Goal: Task Accomplishment & Management: Use online tool/utility

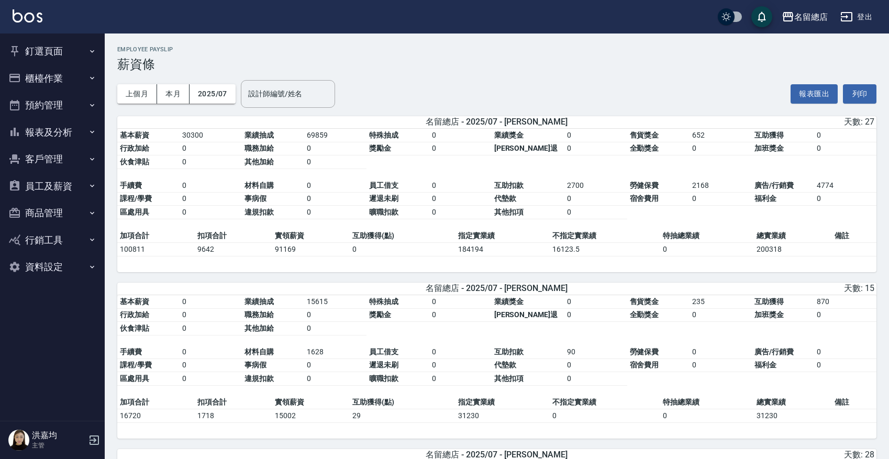
click at [56, 53] on button "釘選頁面" at bounding box center [52, 51] width 96 height 27
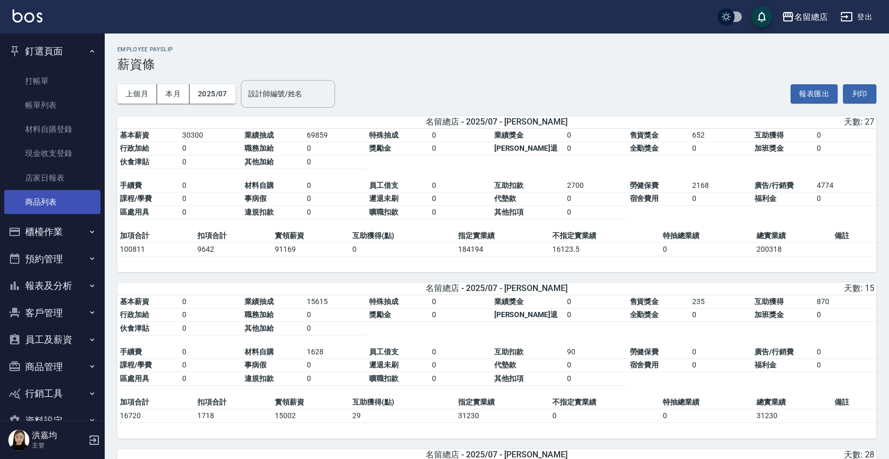
click at [40, 202] on link "商品列表" at bounding box center [52, 202] width 96 height 24
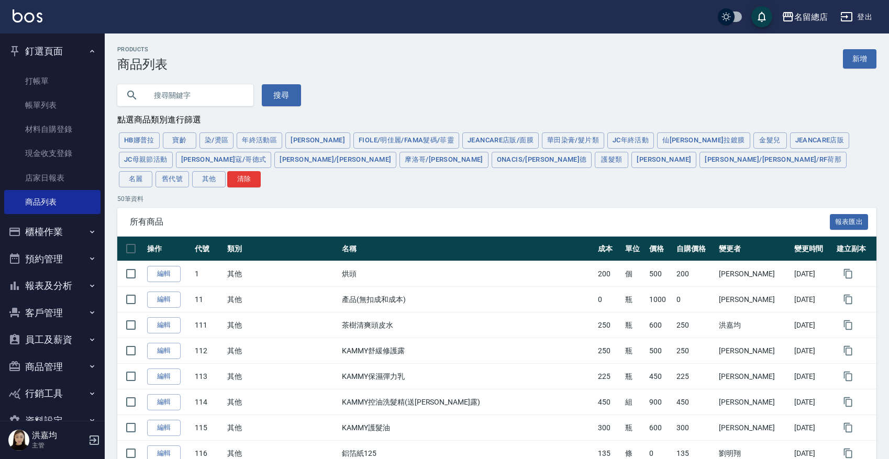
click at [165, 95] on input "text" at bounding box center [196, 95] width 98 height 28
type input "ㄌ"
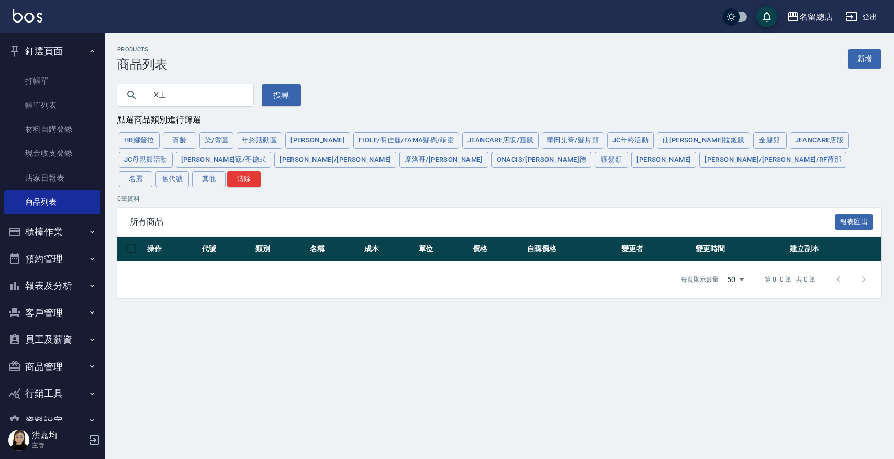
type input "X"
type input "土"
type input "ㄌ"
type input "x"
click at [47, 140] on link "材料自購登錄" at bounding box center [52, 129] width 96 height 24
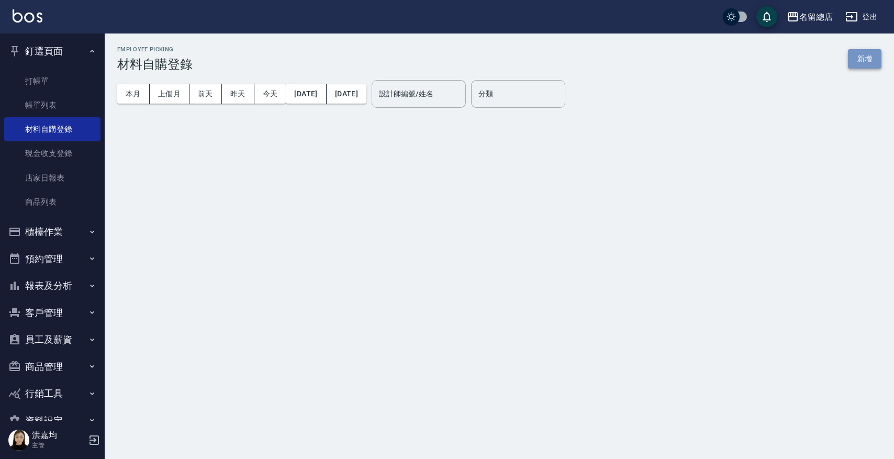
click at [868, 63] on button "新增" at bounding box center [865, 58] width 34 height 19
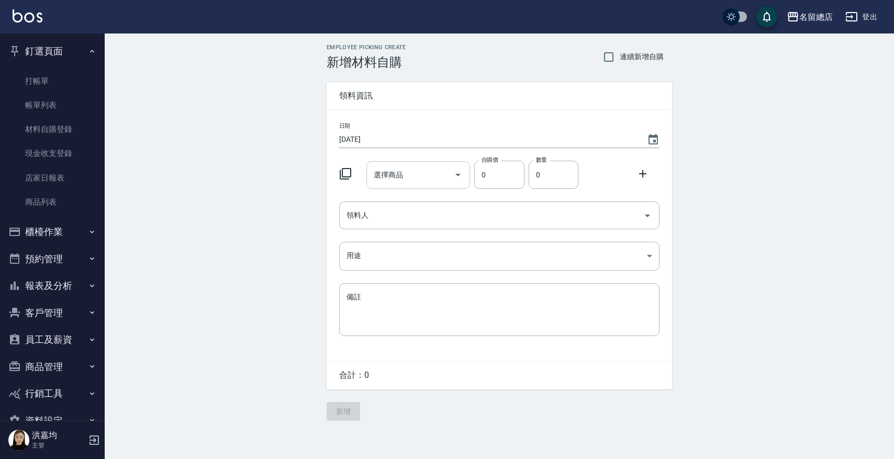
click at [405, 183] on input "選擇商品" at bounding box center [410, 175] width 79 height 18
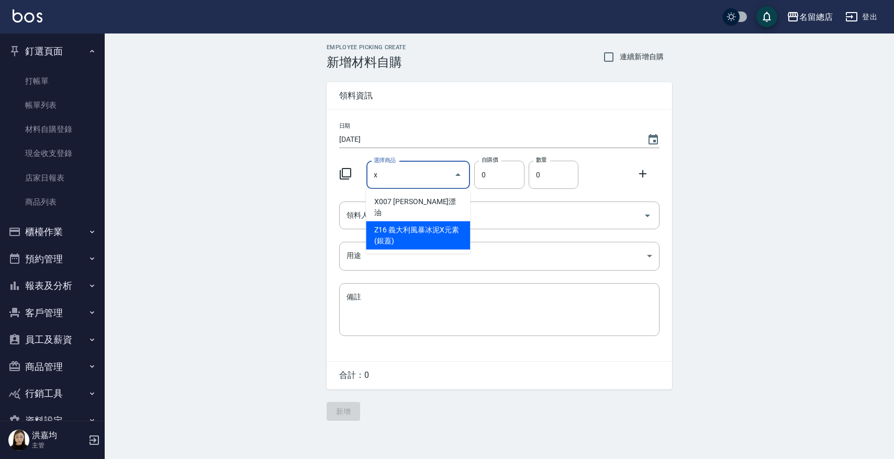
click at [407, 225] on li "Z16 義大利風暴冰泥X元素(銀蓋)" at bounding box center [418, 235] width 104 height 28
type input "義大利風暴冰泥X元素(銀蓋)"
type input "170"
type input "1"
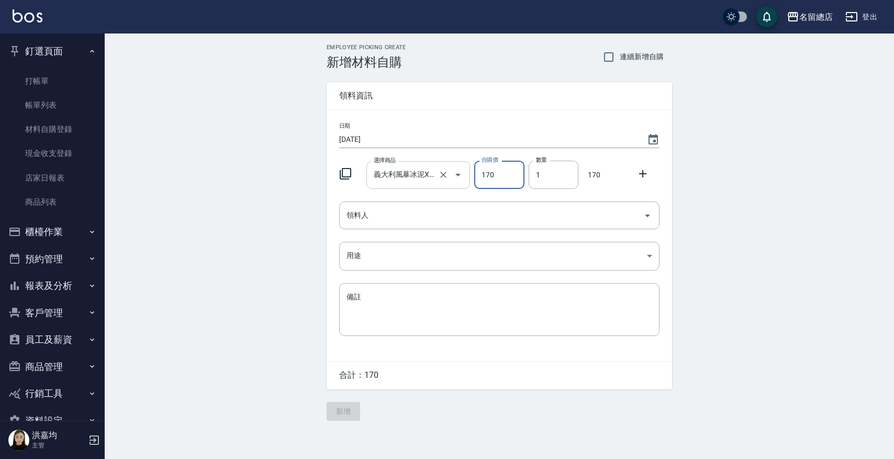
click at [415, 175] on input "義大利風暴冰泥X元素(銀蓋)" at bounding box center [403, 175] width 65 height 18
click at [459, 172] on icon "Open" at bounding box center [458, 175] width 13 height 13
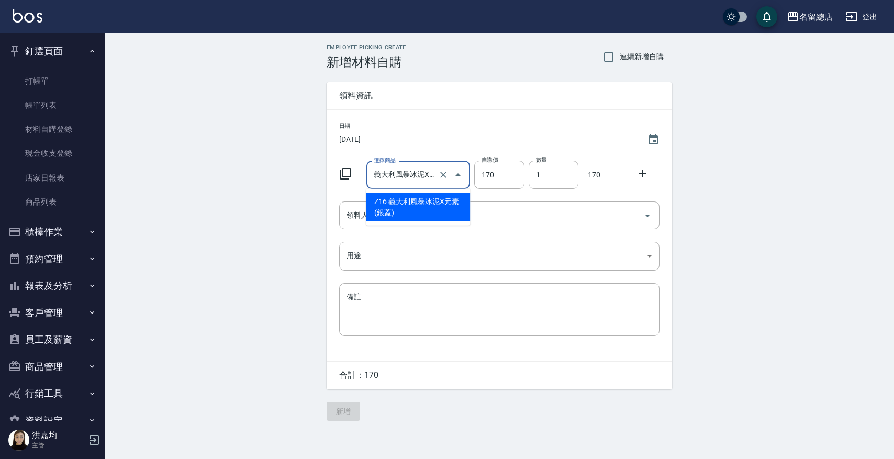
click at [177, 249] on div "Employee Picking Create 新增材料自購 連續新增自購 領料資訊 日期 [DATE] 選擇商品 義大利風暴冰泥X元素(銀蓋) 選擇商品 自…" at bounding box center [500, 233] width 790 height 398
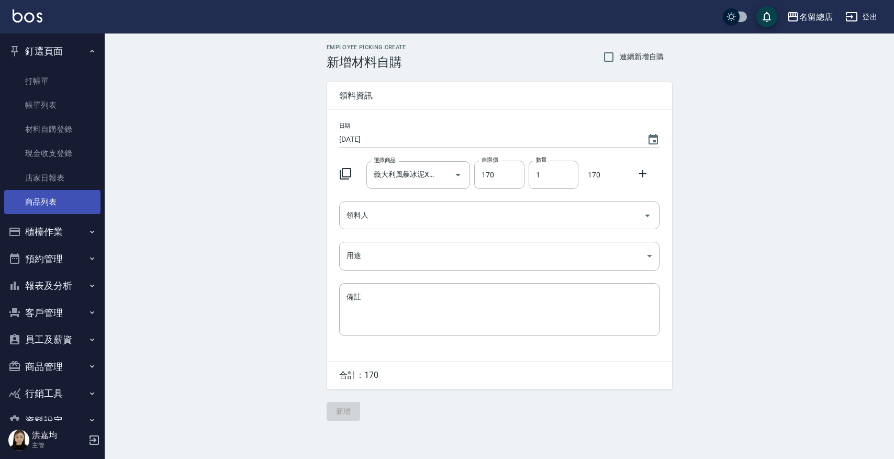
click at [46, 203] on link "商品列表" at bounding box center [52, 202] width 96 height 24
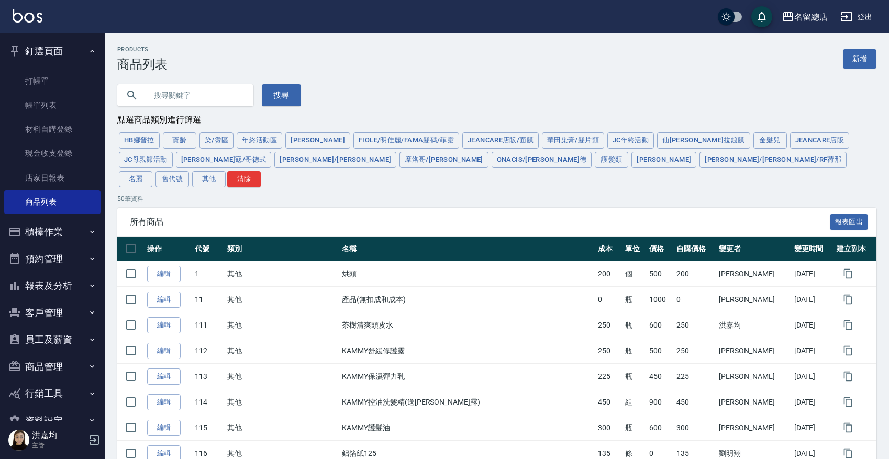
click at [190, 93] on input "text" at bounding box center [196, 95] width 98 height 28
type input "b"
type input "z16"
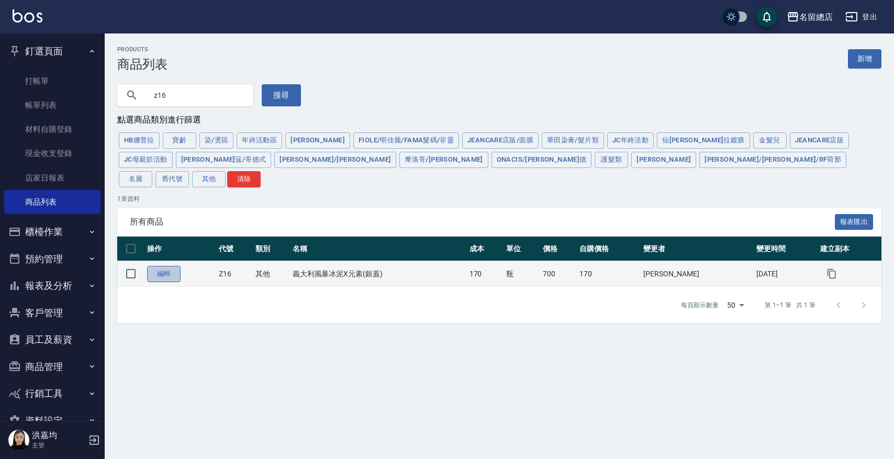
click at [167, 266] on link "編輯" at bounding box center [164, 274] width 34 height 16
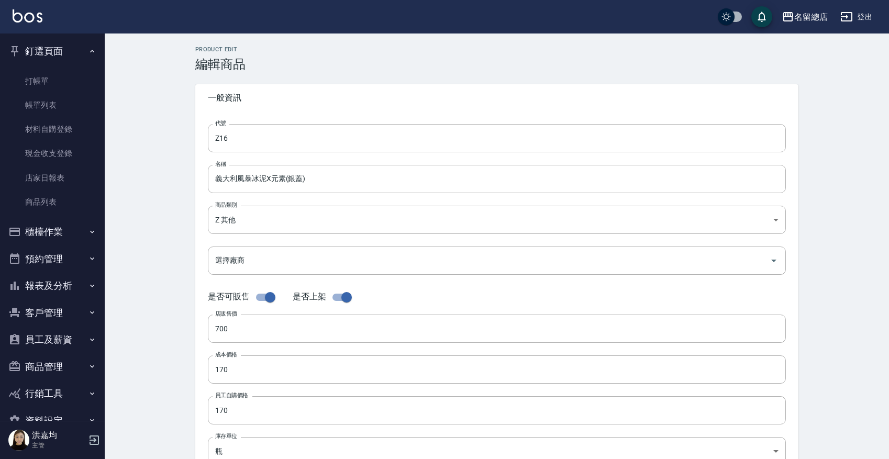
scroll to position [263, 0]
